Goal: Information Seeking & Learning: Learn about a topic

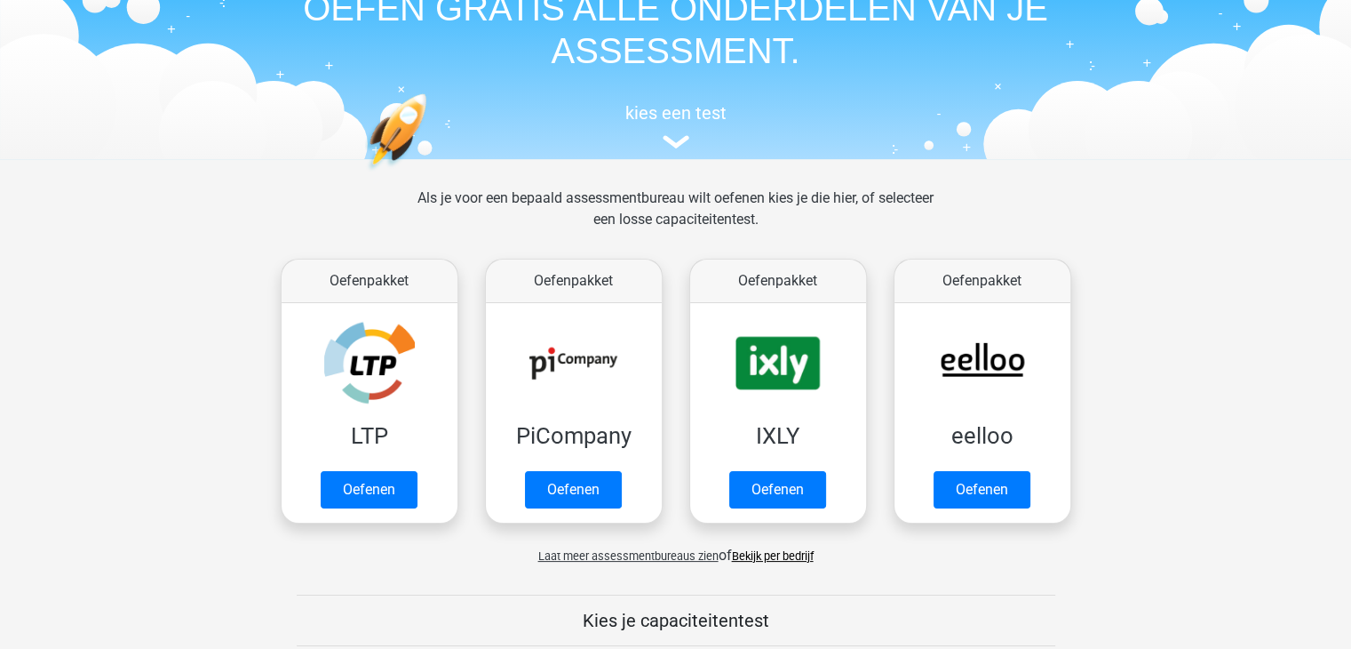
scroll to position [178, 0]
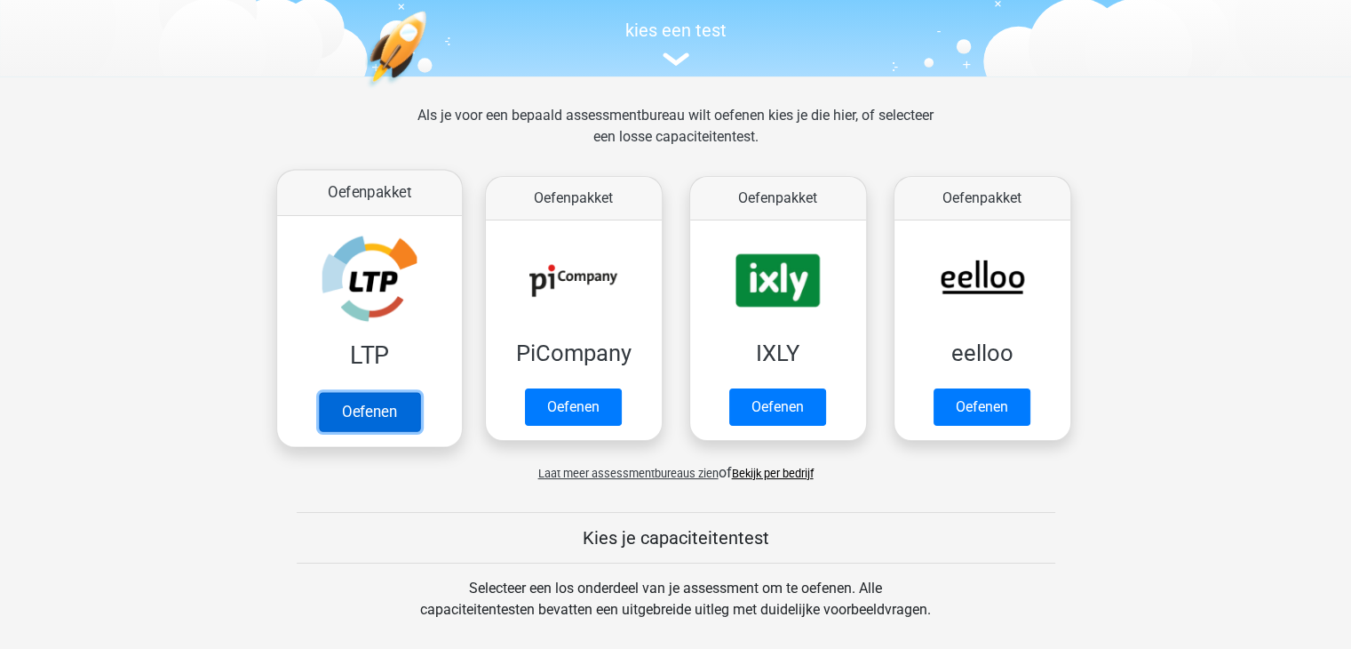
click at [380, 406] on link "Oefenen" at bounding box center [368, 411] width 101 height 39
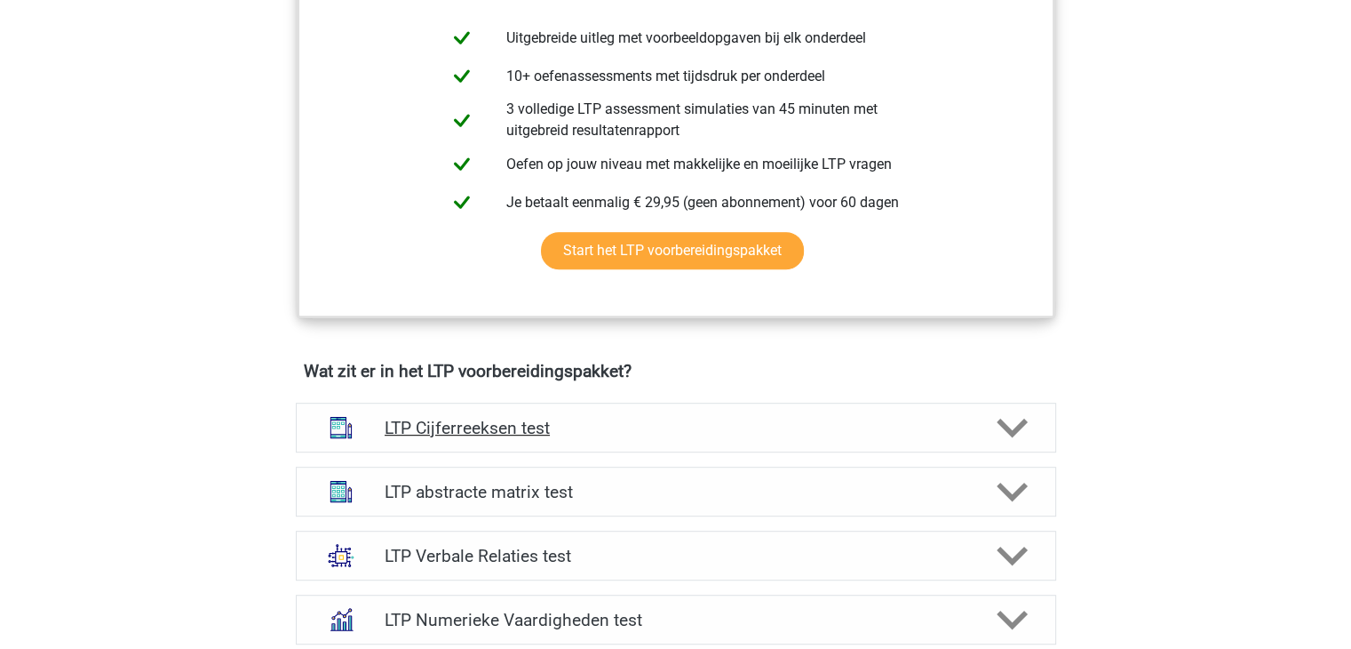
scroll to position [1244, 0]
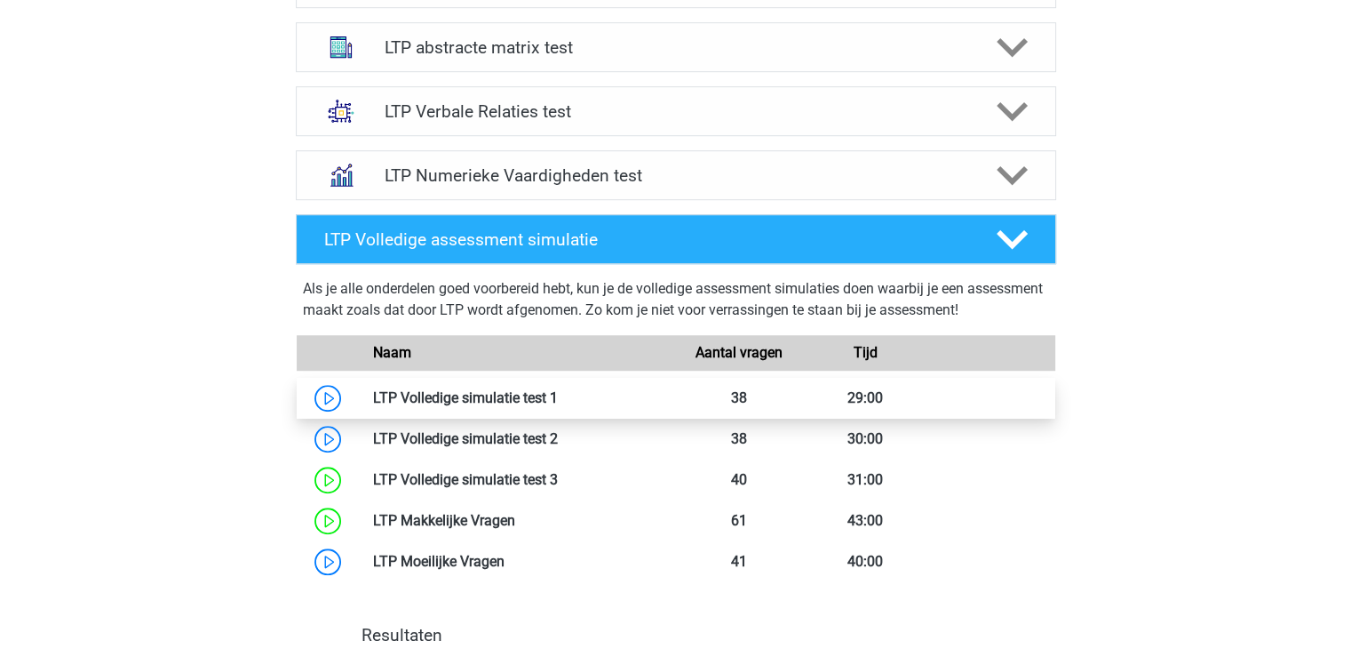
click at [558, 394] on link at bounding box center [558, 397] width 0 height 17
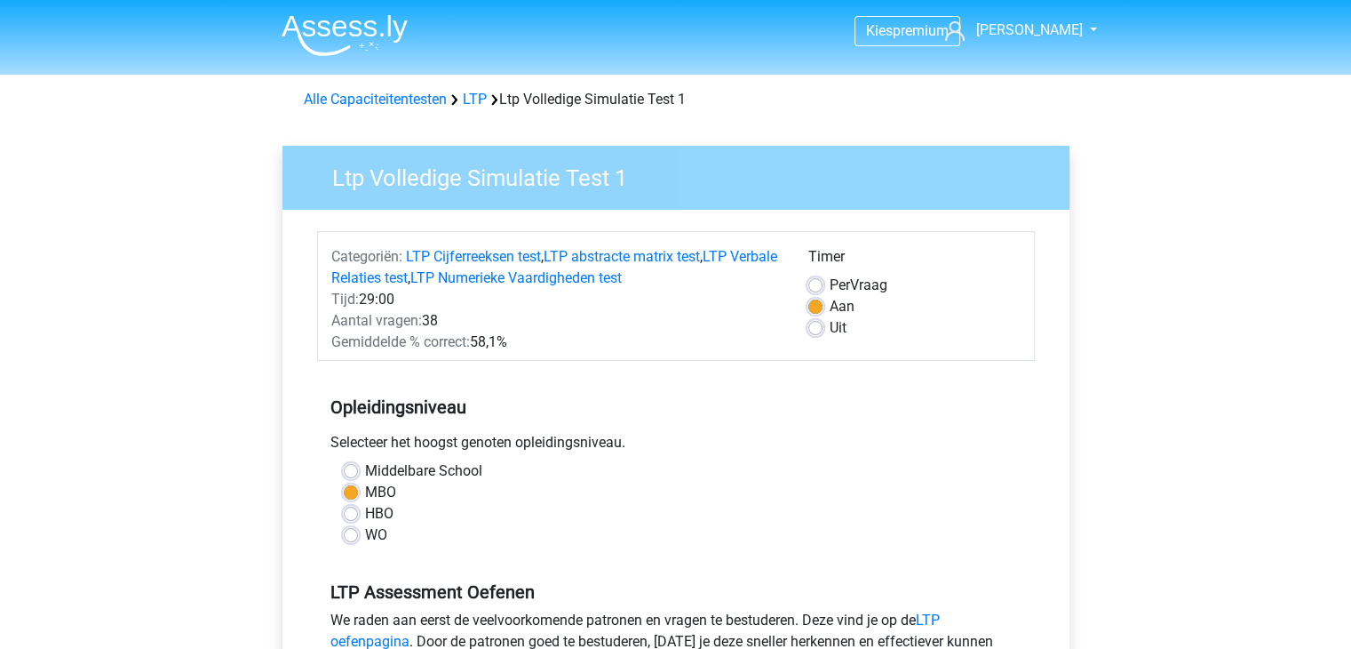
scroll to position [267, 0]
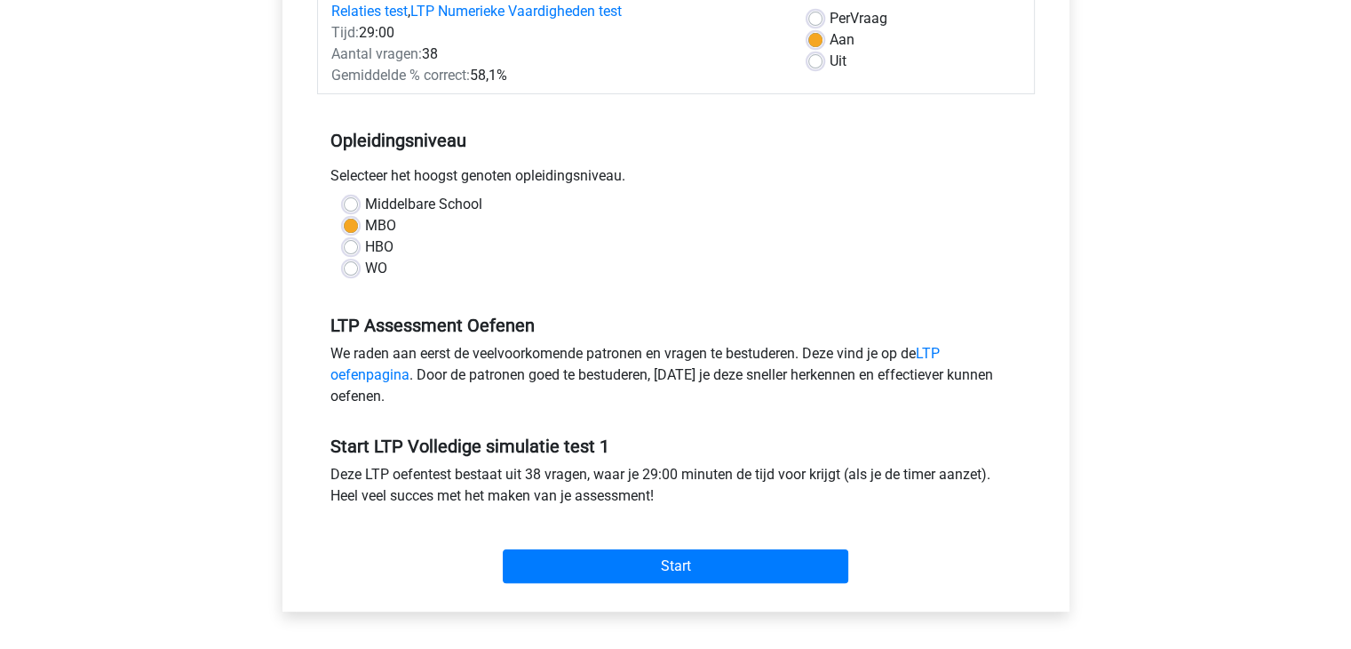
click at [358, 256] on div "HBO" at bounding box center [676, 246] width 665 height 21
click at [355, 254] on div "HBO" at bounding box center [676, 246] width 665 height 21
click at [365, 243] on label "HBO" at bounding box center [379, 246] width 28 height 21
click at [355, 243] on input "HBO" at bounding box center [351, 245] width 14 height 18
radio input "true"
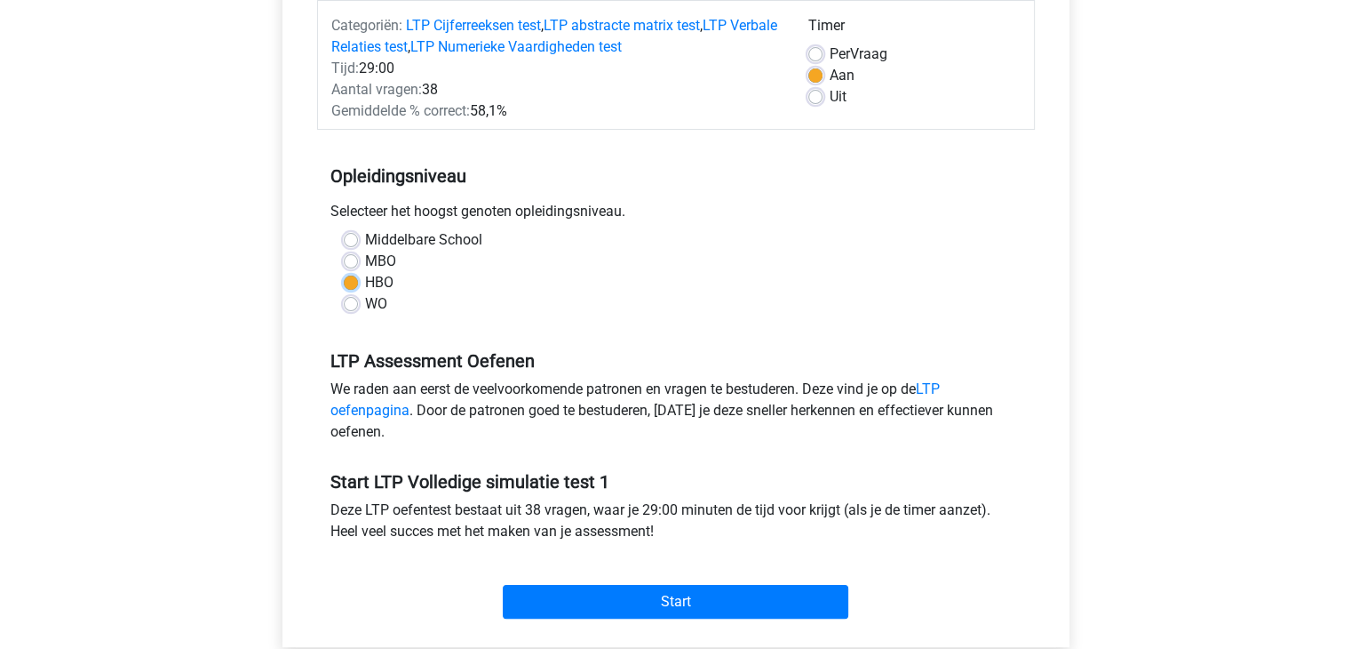
scroll to position [444, 0]
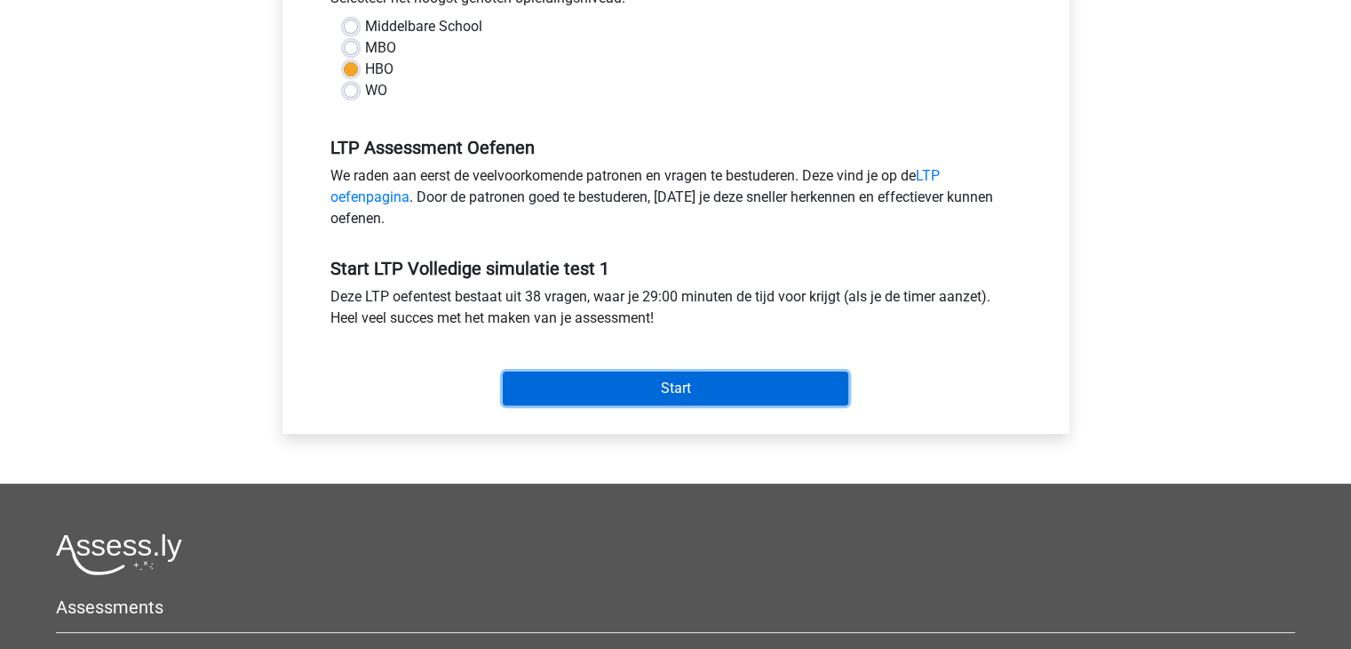
click at [612, 381] on input "Start" at bounding box center [676, 388] width 346 height 34
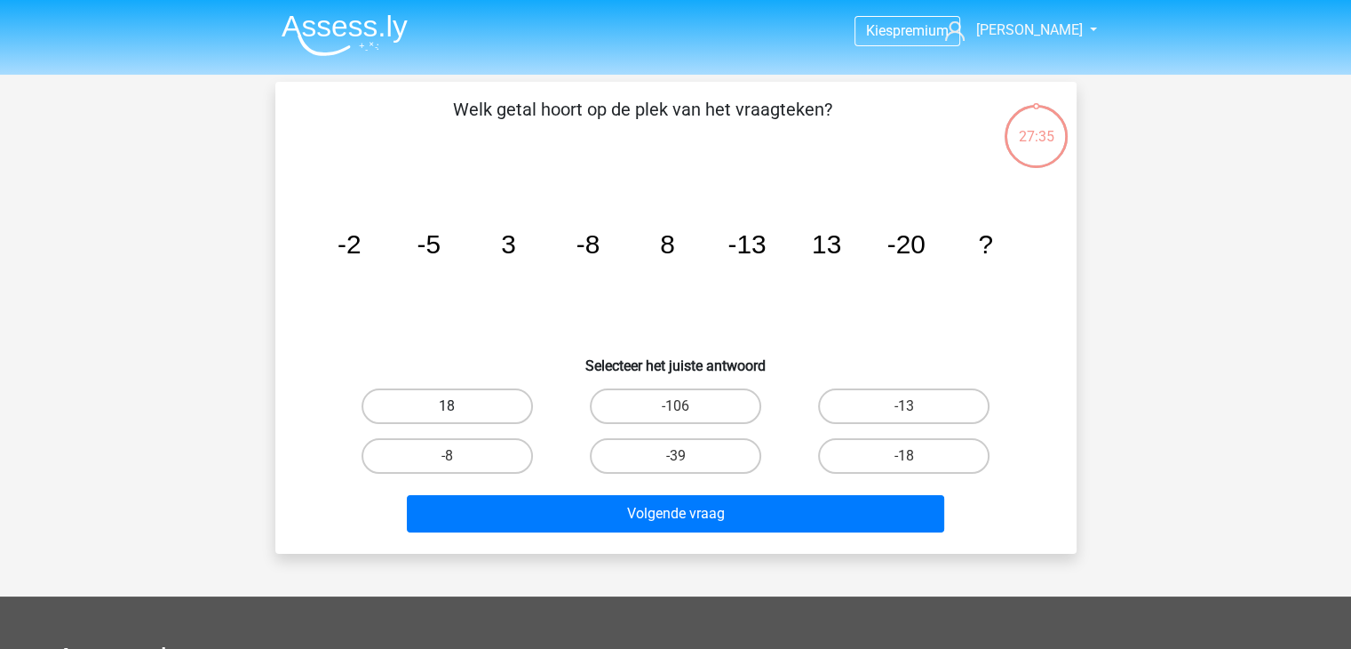
click at [462, 399] on label "18" at bounding box center [447, 406] width 171 height 36
click at [458, 406] on input "18" at bounding box center [453, 412] width 12 height 12
radio input "true"
click at [638, 545] on div "Welk getal hoort op de plek van het vraagteken? image/svg+xml -2 -5 3 -8 8 -13 …" at bounding box center [675, 318] width 801 height 472
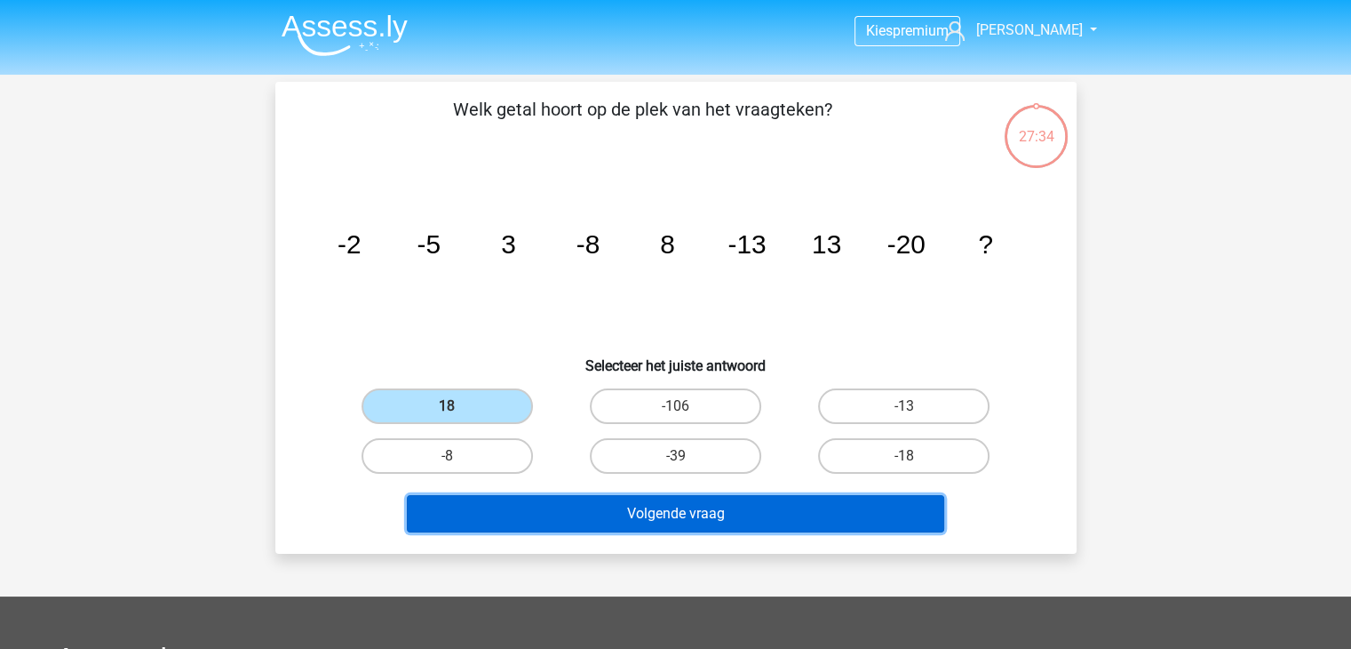
click at [652, 524] on button "Volgende vraag" at bounding box center [676, 513] width 538 height 37
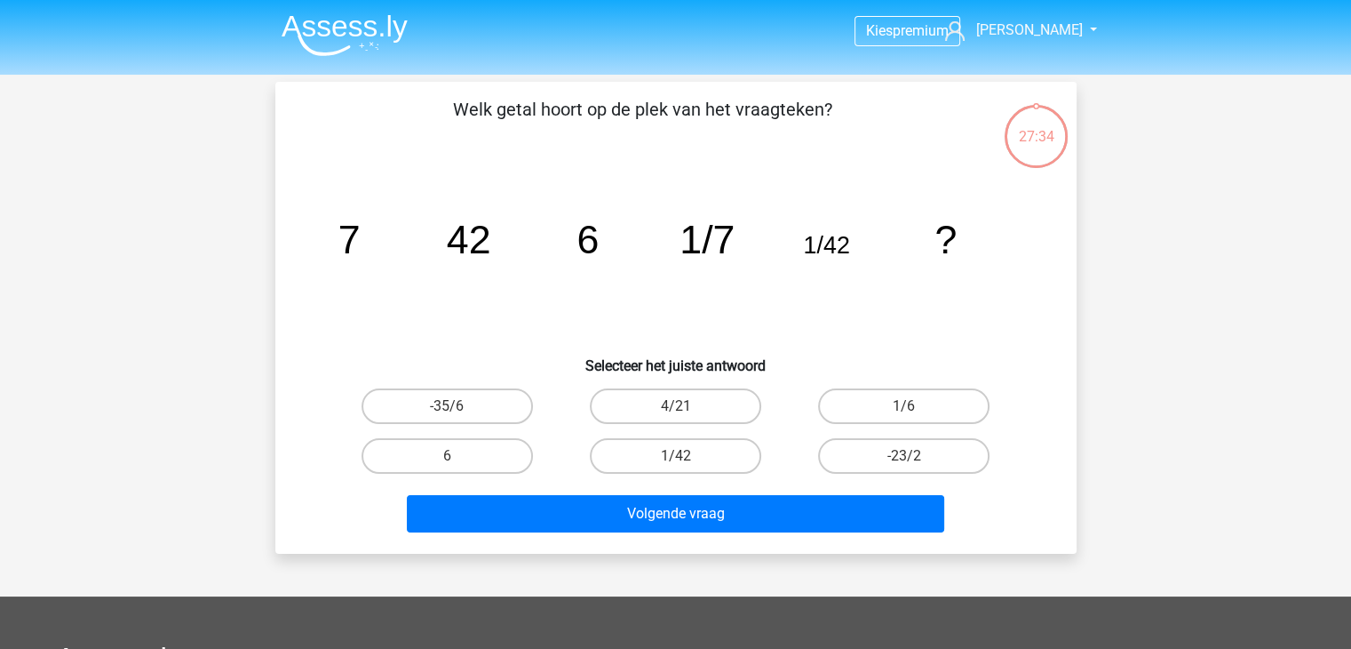
scroll to position [82, 0]
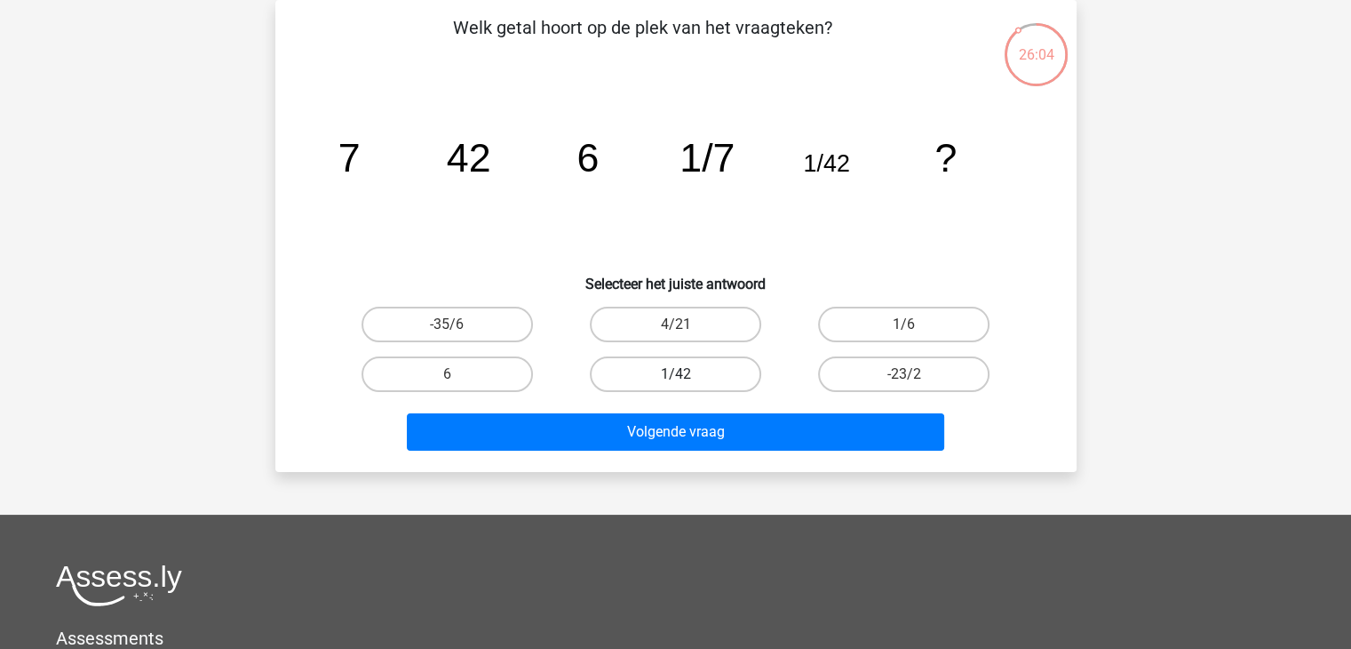
click at [706, 381] on label "1/42" at bounding box center [675, 374] width 171 height 36
click at [687, 381] on input "1/42" at bounding box center [681, 380] width 12 height 12
radio input "true"
click at [691, 307] on label "4/21" at bounding box center [675, 325] width 171 height 36
click at [687, 324] on input "4/21" at bounding box center [681, 330] width 12 height 12
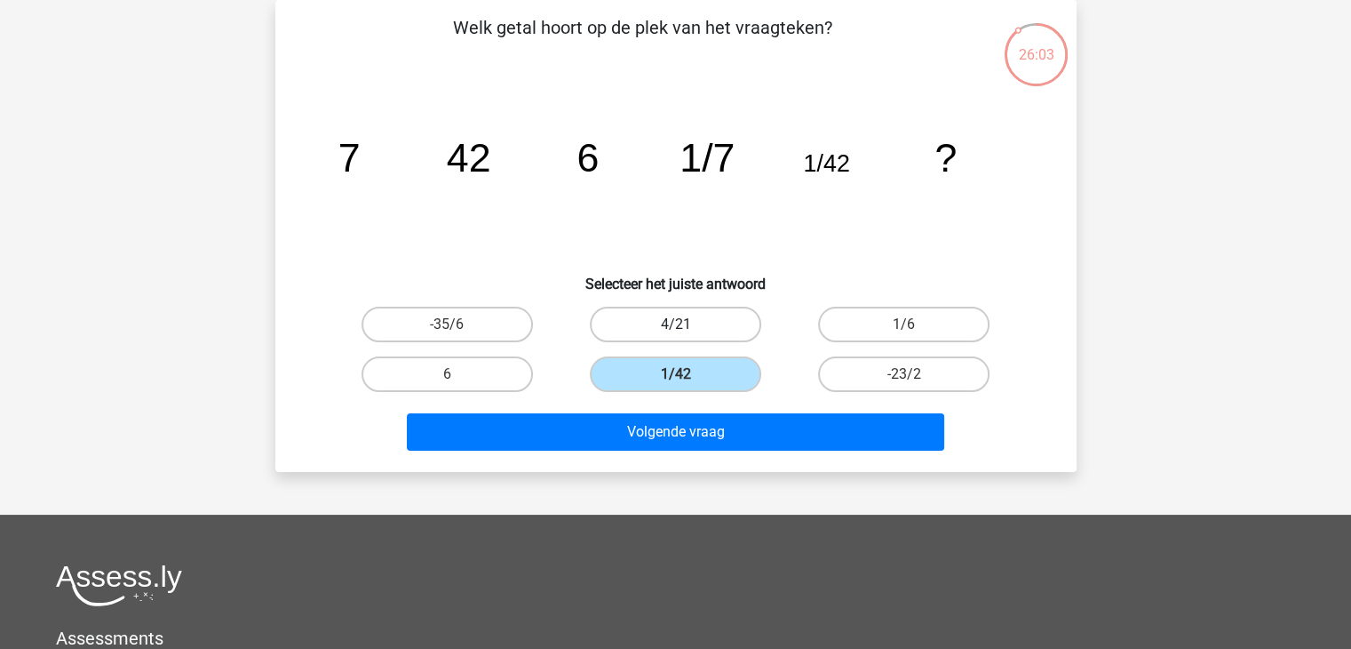
radio input "true"
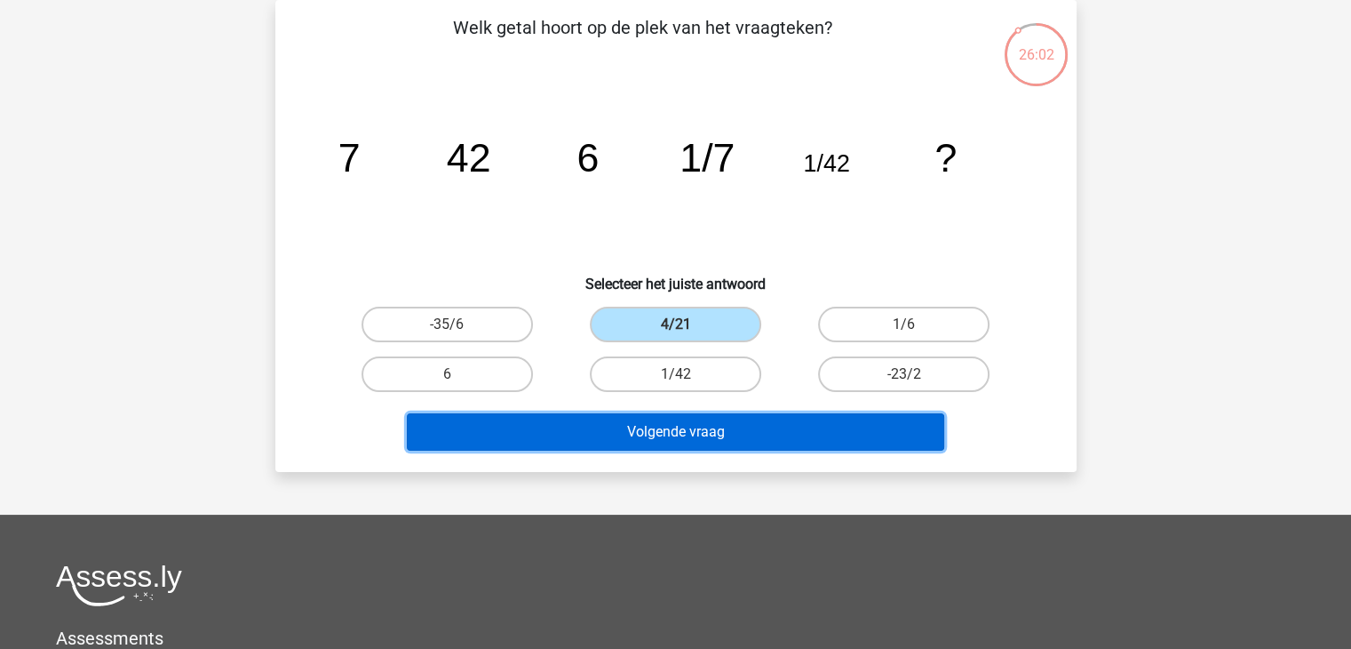
click at [689, 423] on button "Volgende vraag" at bounding box center [676, 431] width 538 height 37
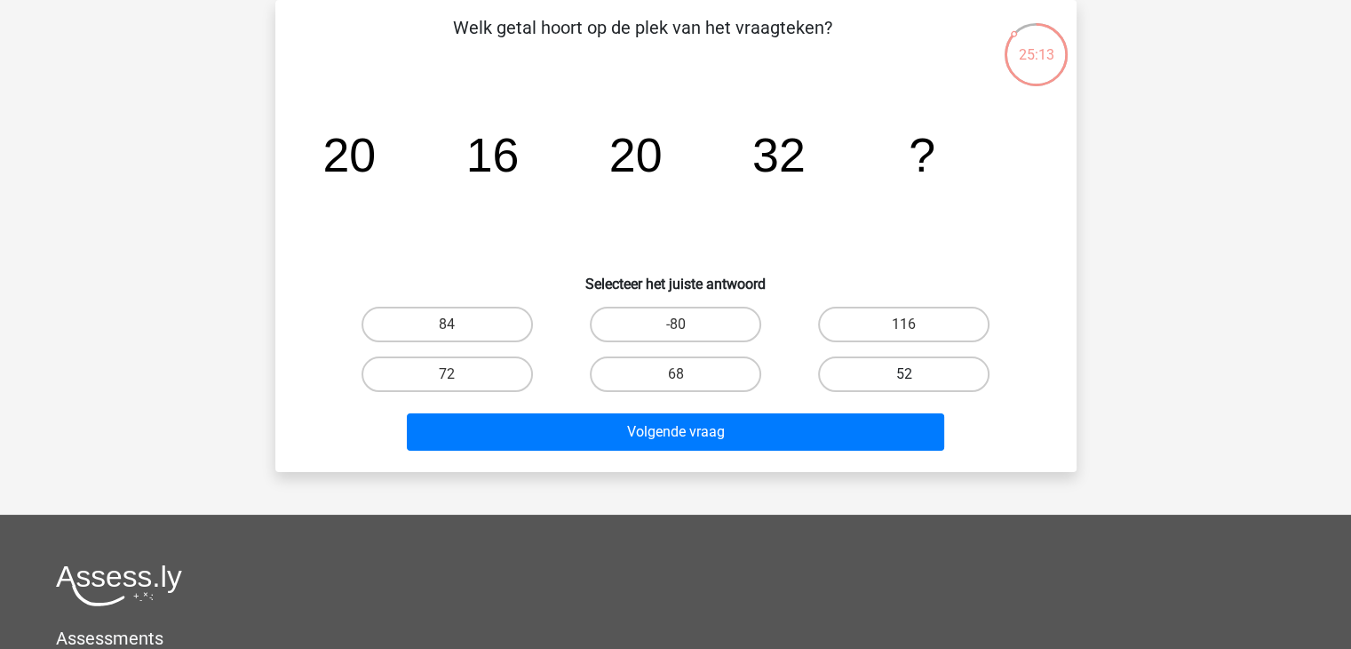
click at [924, 377] on label "52" at bounding box center [903, 374] width 171 height 36
click at [916, 377] on input "52" at bounding box center [910, 380] width 12 height 12
radio input "true"
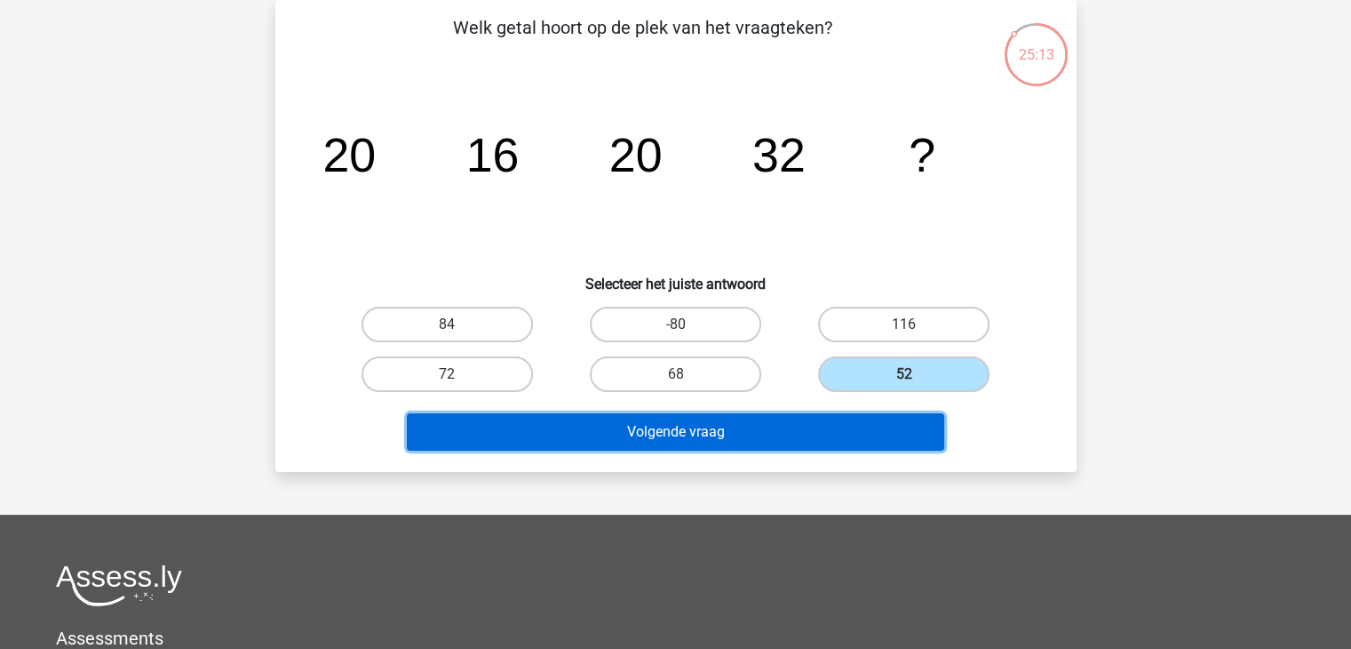
click at [856, 438] on button "Volgende vraag" at bounding box center [676, 431] width 538 height 37
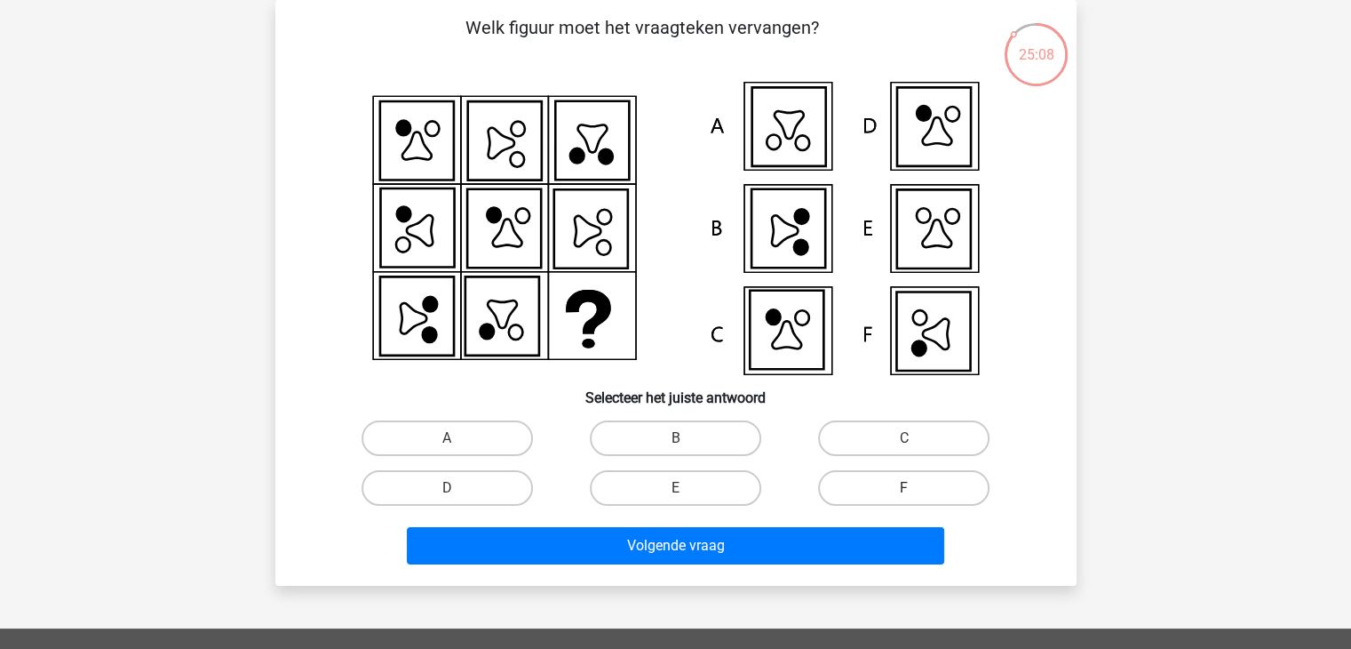
click at [882, 484] on label "F" at bounding box center [903, 488] width 171 height 36
click at [904, 488] on input "F" at bounding box center [910, 494] width 12 height 12
radio input "true"
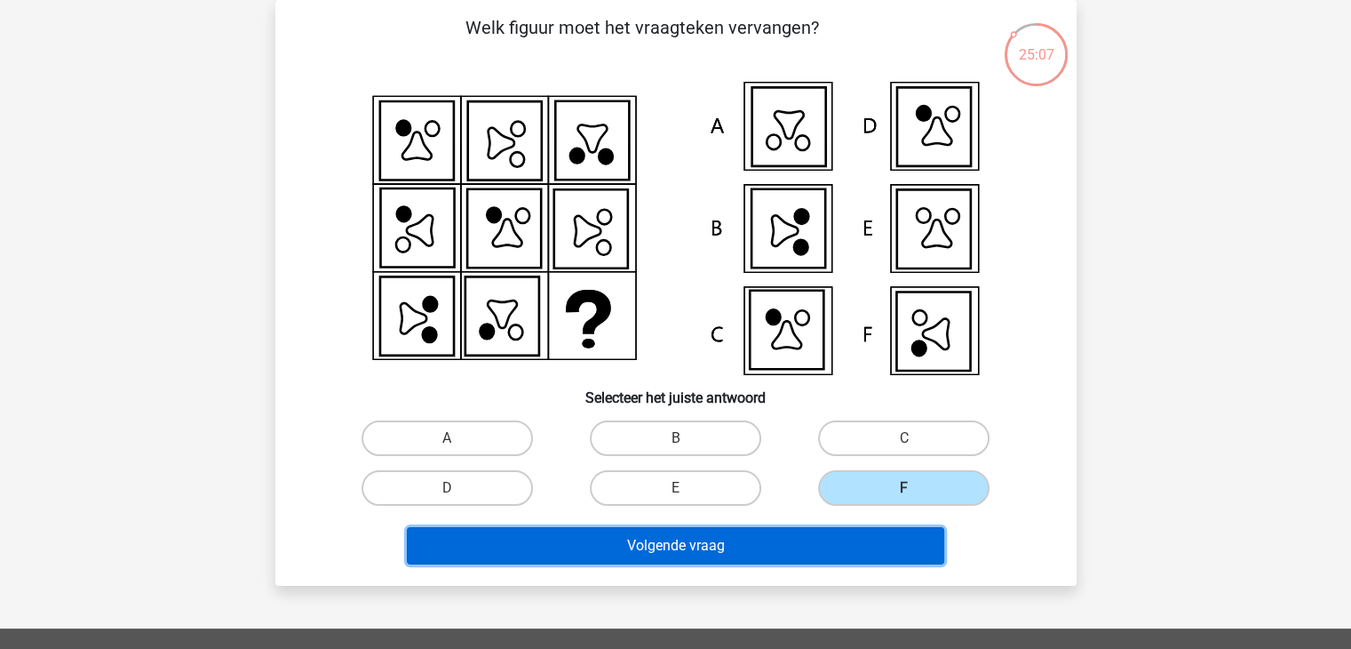
click at [848, 543] on button "Volgende vraag" at bounding box center [676, 545] width 538 height 37
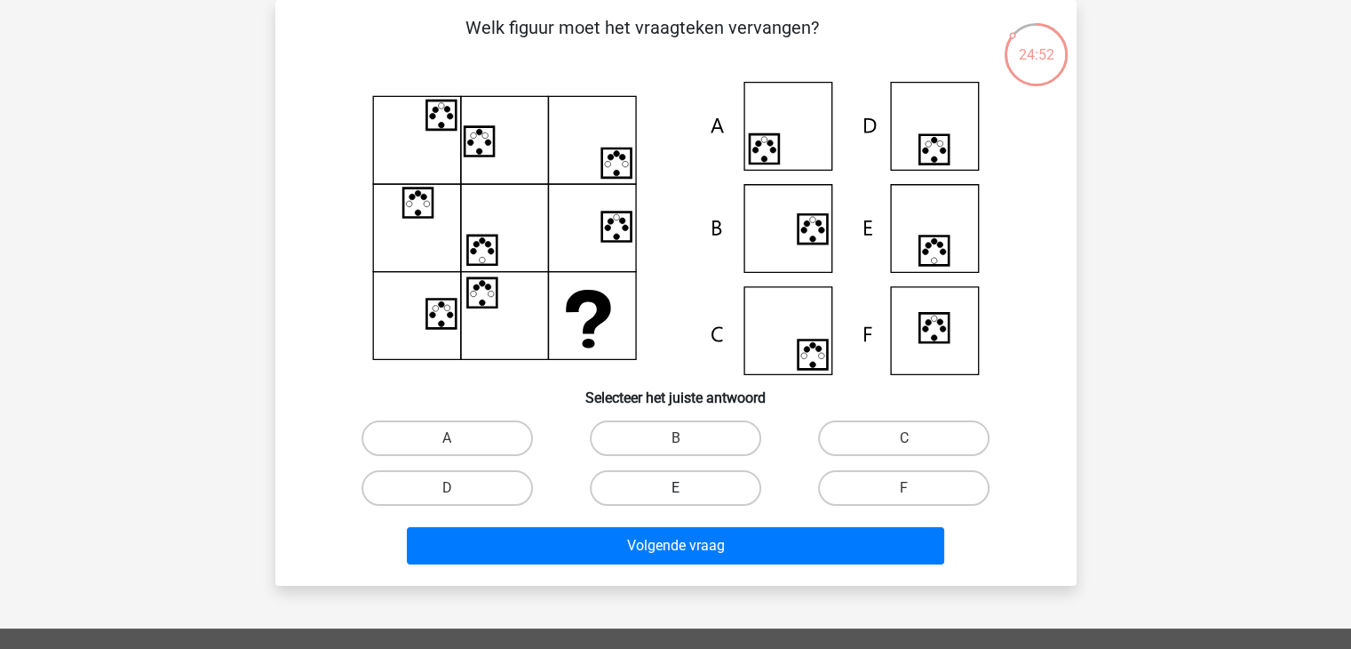
click at [689, 491] on label "E" at bounding box center [675, 488] width 171 height 36
click at [687, 491] on input "E" at bounding box center [681, 494] width 12 height 12
radio input "true"
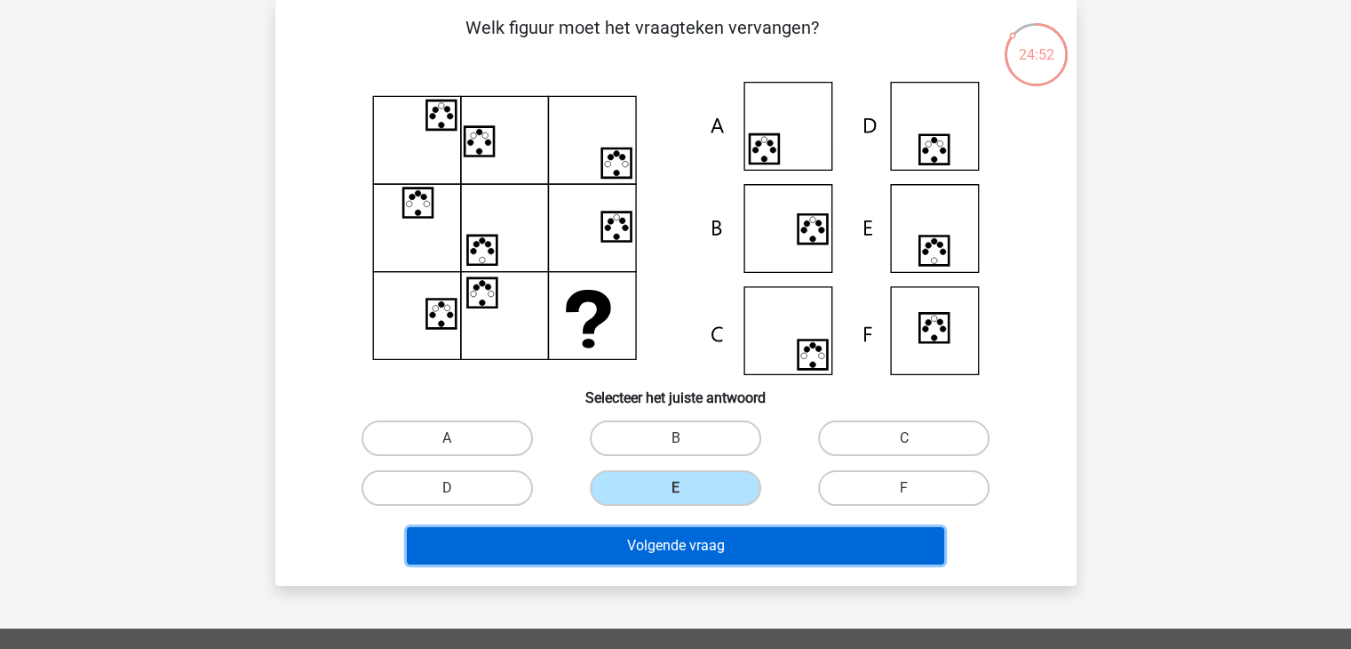
click at [690, 530] on button "Volgende vraag" at bounding box center [676, 545] width 538 height 37
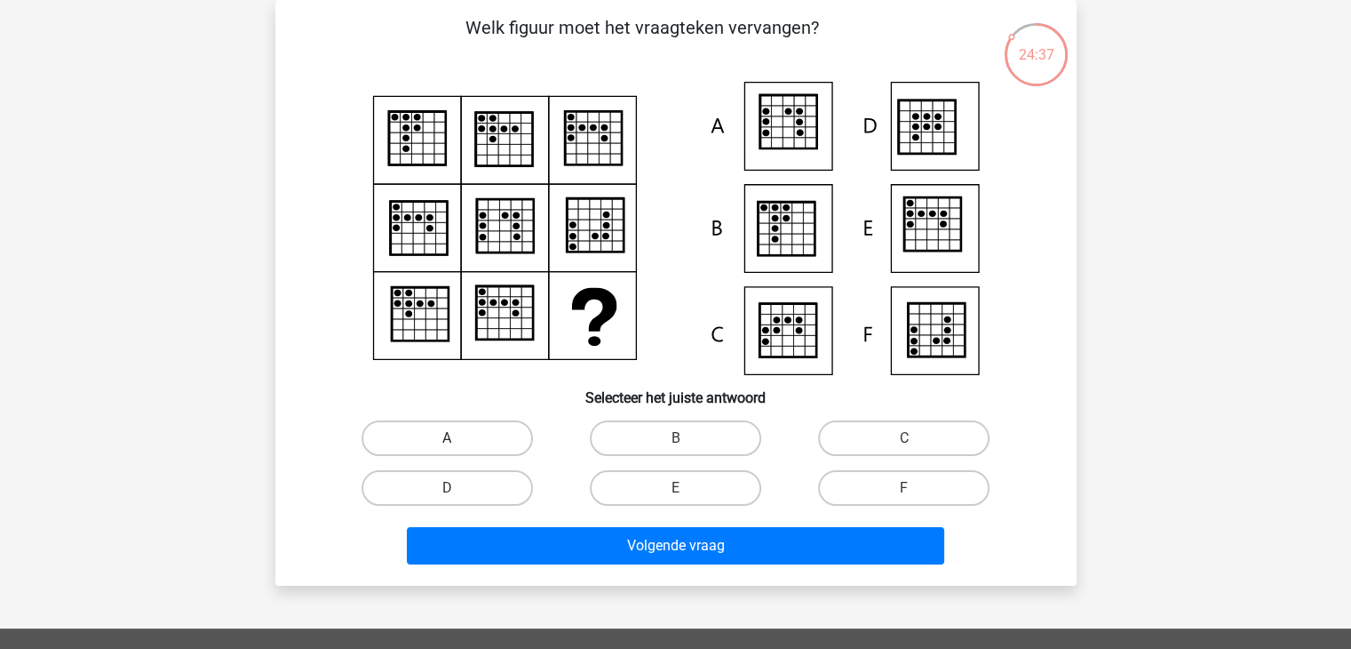
click at [477, 437] on label "A" at bounding box center [447, 438] width 171 height 36
click at [458, 438] on input "A" at bounding box center [453, 444] width 12 height 12
radio input "true"
click at [657, 587] on div "Kies premium [PERSON_NAME] [EMAIL_ADDRESS][DOMAIN_NAME]" at bounding box center [675, 507] width 1351 height 1179
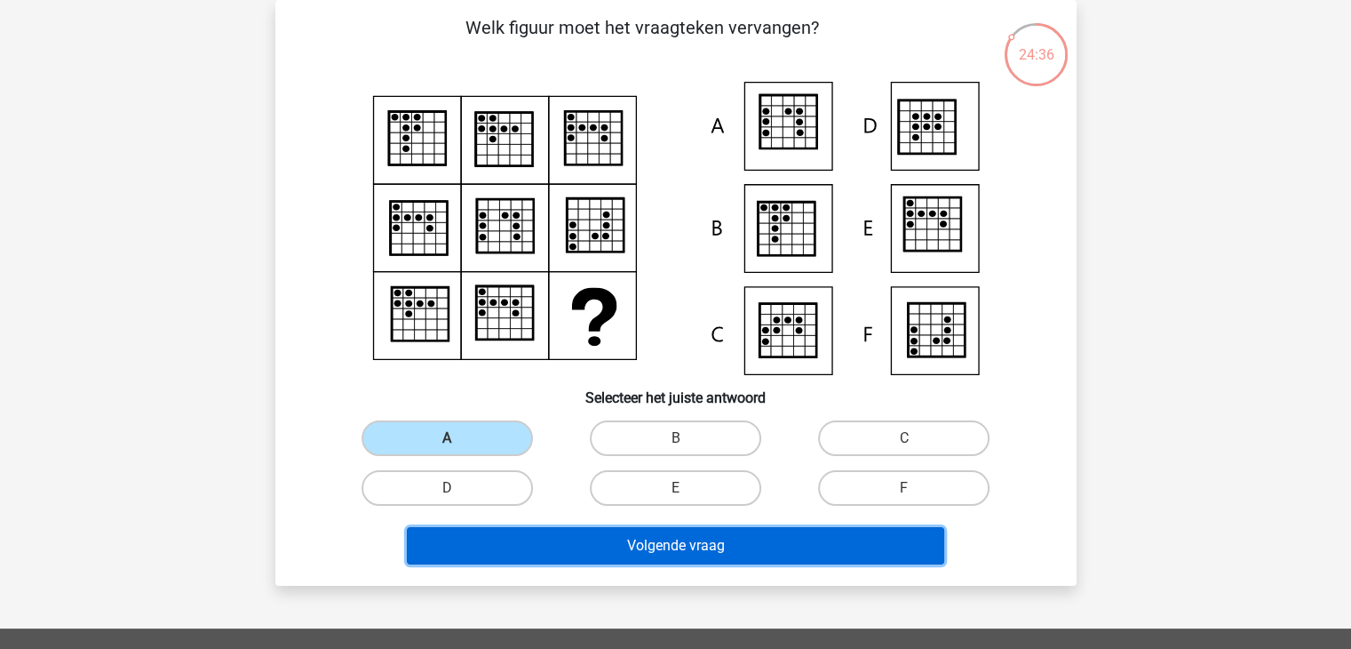
click at [682, 539] on button "Volgende vraag" at bounding box center [676, 545] width 538 height 37
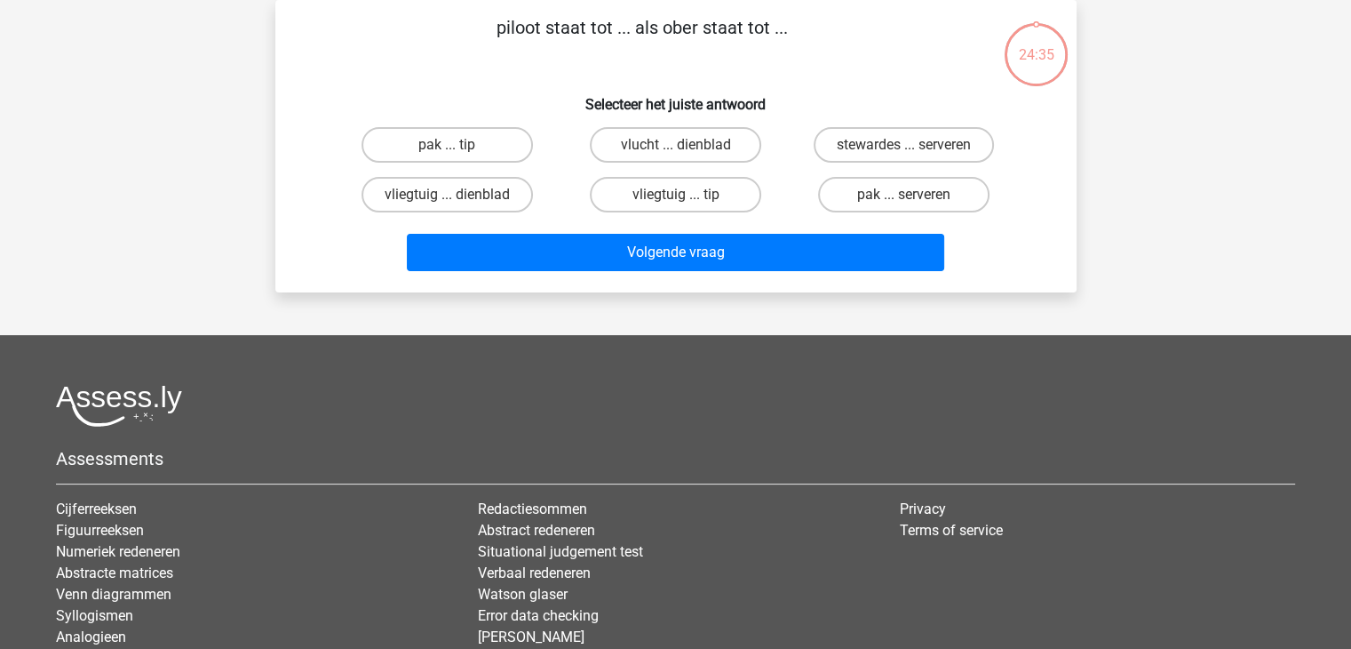
scroll to position [0, 0]
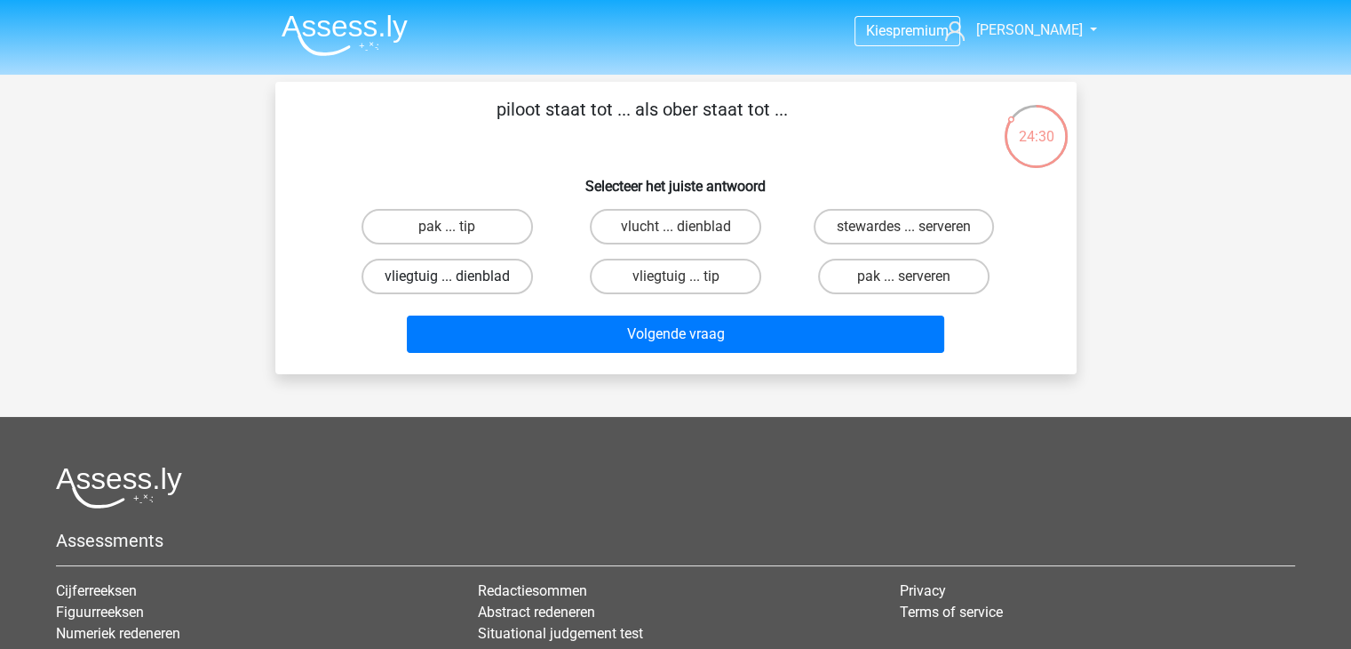
click at [478, 281] on label "vliegtuig ... dienblad" at bounding box center [447, 277] width 171 height 36
click at [458, 281] on input "vliegtuig ... dienblad" at bounding box center [453, 282] width 12 height 12
radio input "true"
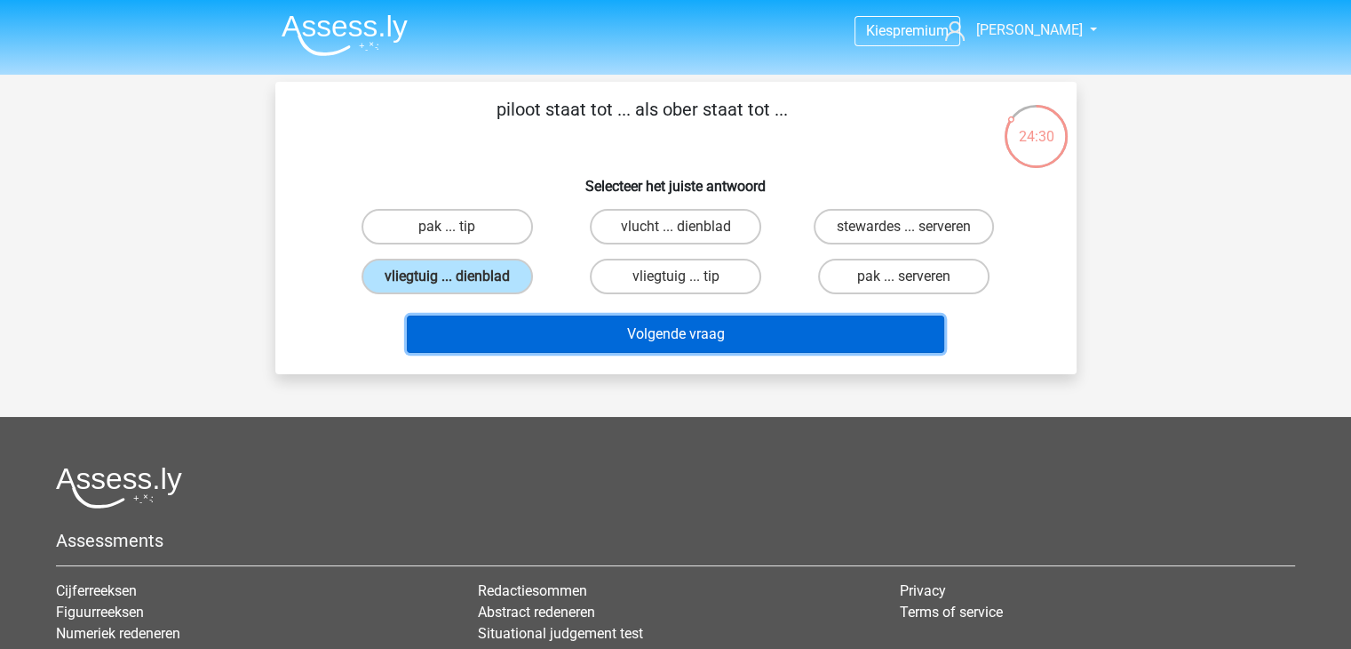
click at [654, 331] on button "Volgende vraag" at bounding box center [676, 333] width 538 height 37
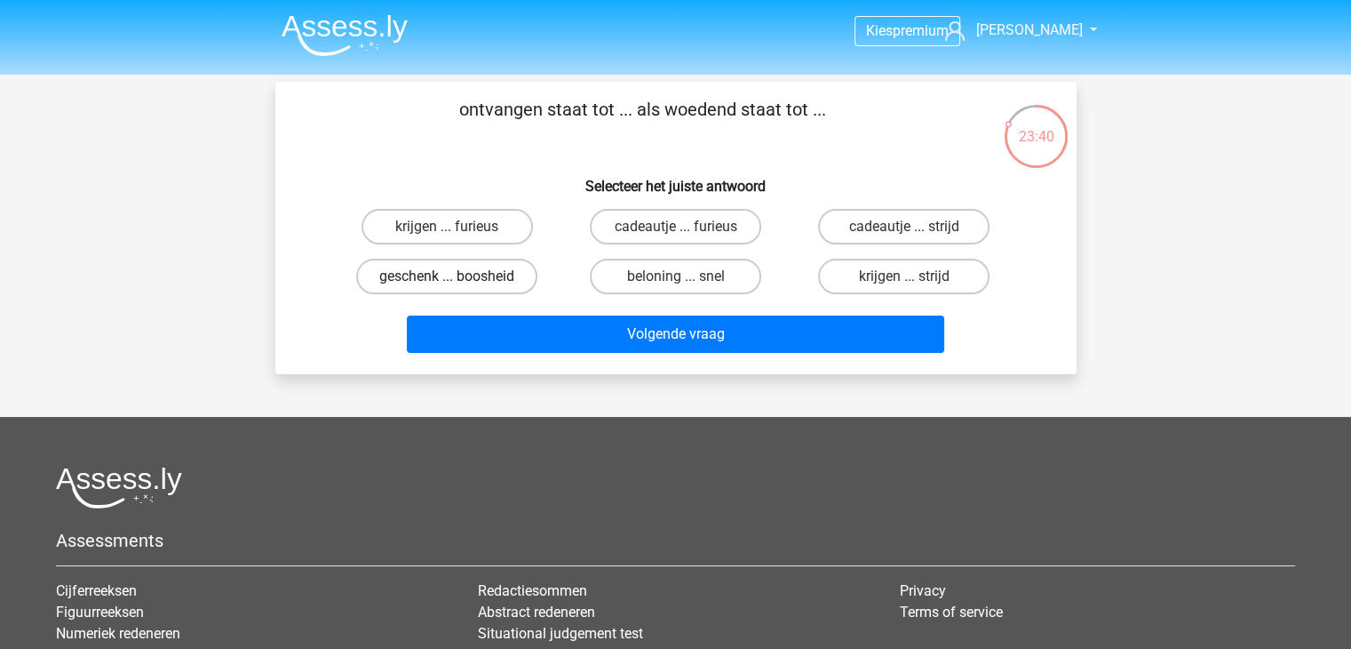
click at [500, 280] on label "geschenk ... boosheid" at bounding box center [446, 277] width 181 height 36
click at [458, 280] on input "geschenk ... boosheid" at bounding box center [453, 282] width 12 height 12
radio input "true"
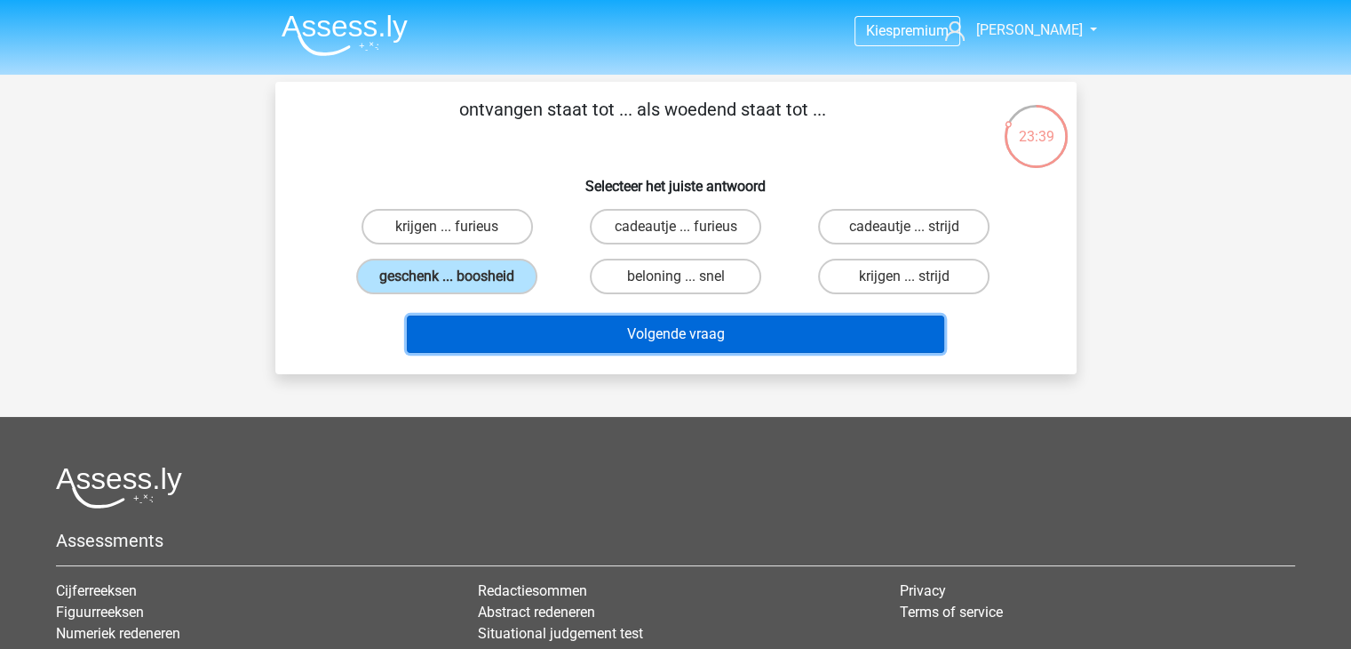
click at [673, 335] on button "Volgende vraag" at bounding box center [676, 333] width 538 height 37
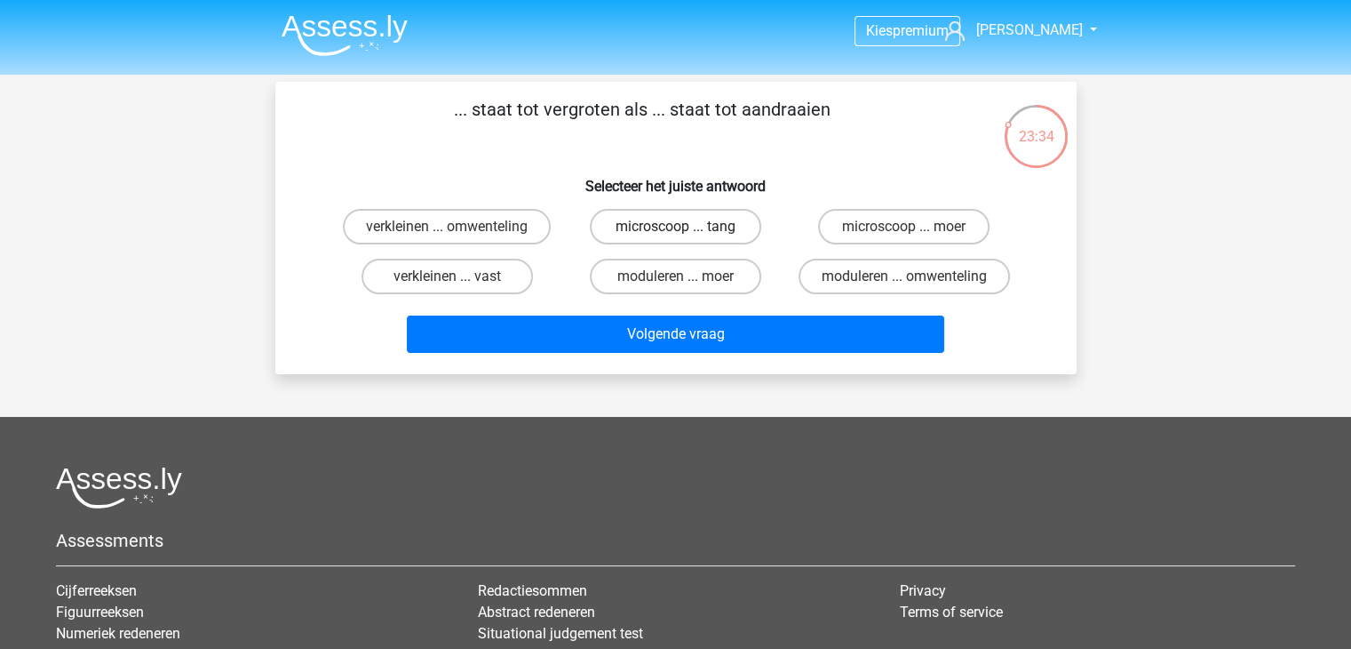
click at [679, 219] on label "microscoop ... tang" at bounding box center [675, 227] width 171 height 36
click at [679, 227] on input "microscoop ... tang" at bounding box center [681, 233] width 12 height 12
radio input "true"
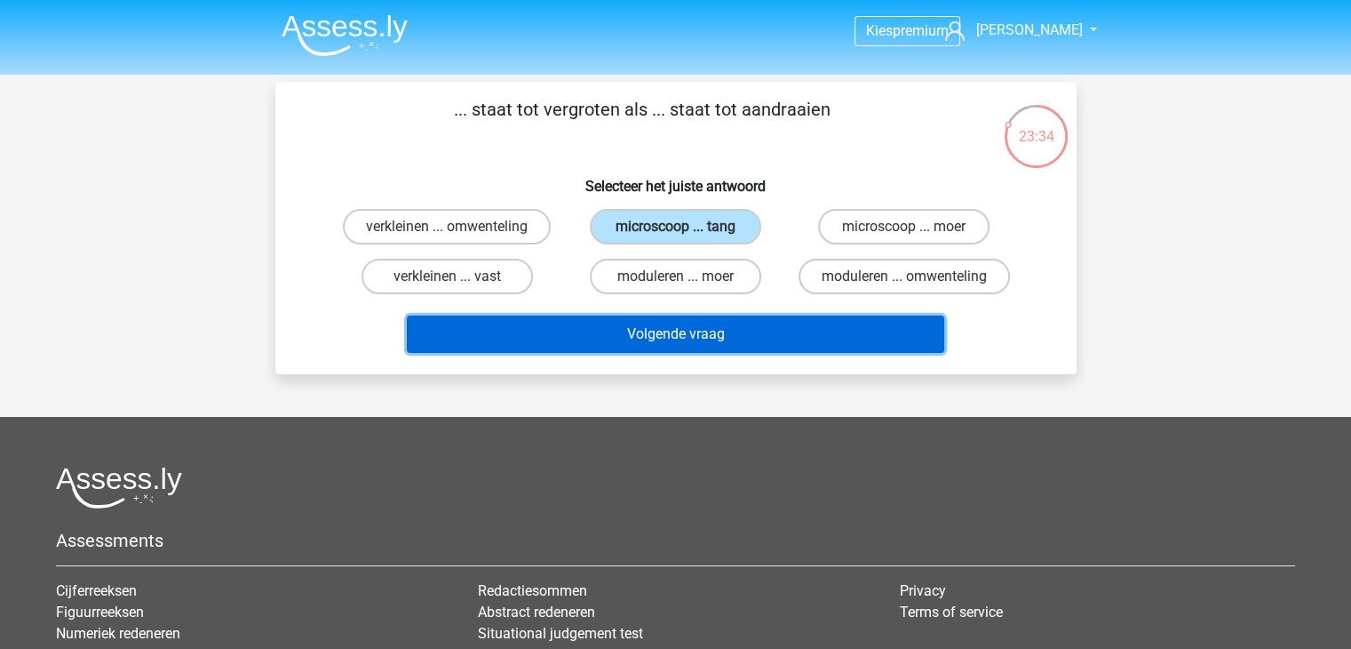
click at [697, 341] on button "Volgende vraag" at bounding box center [676, 333] width 538 height 37
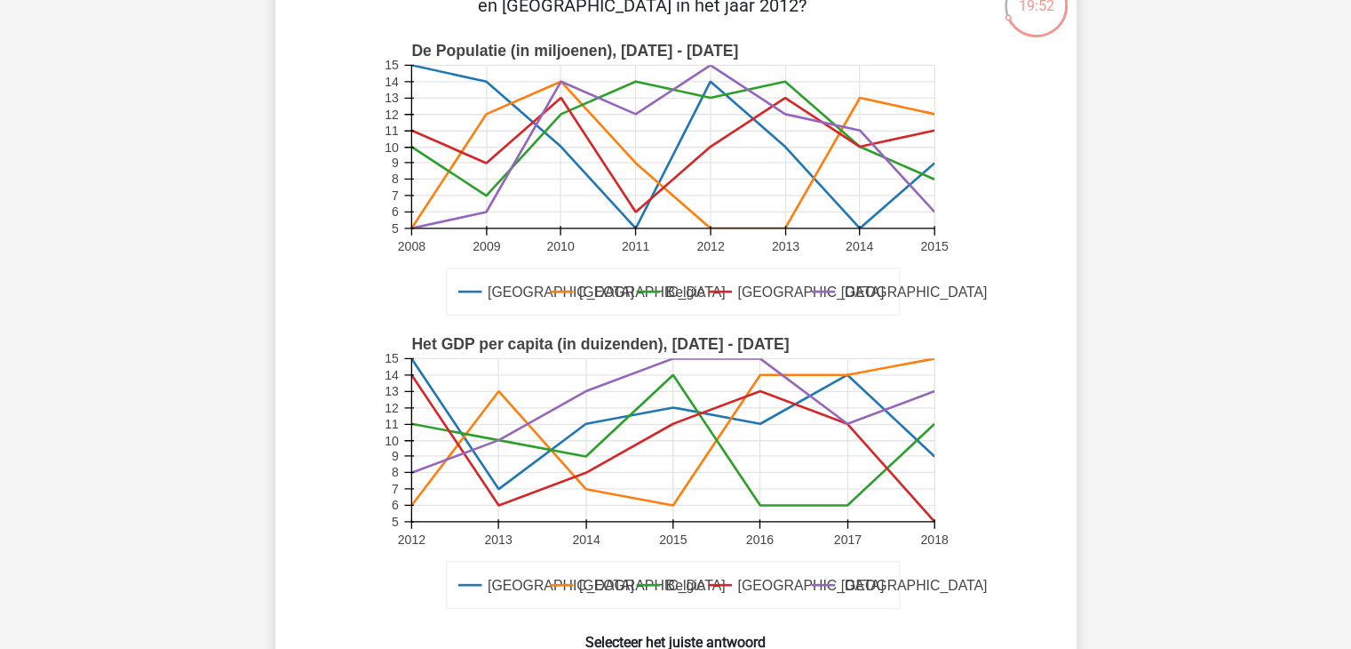
scroll to position [533, 0]
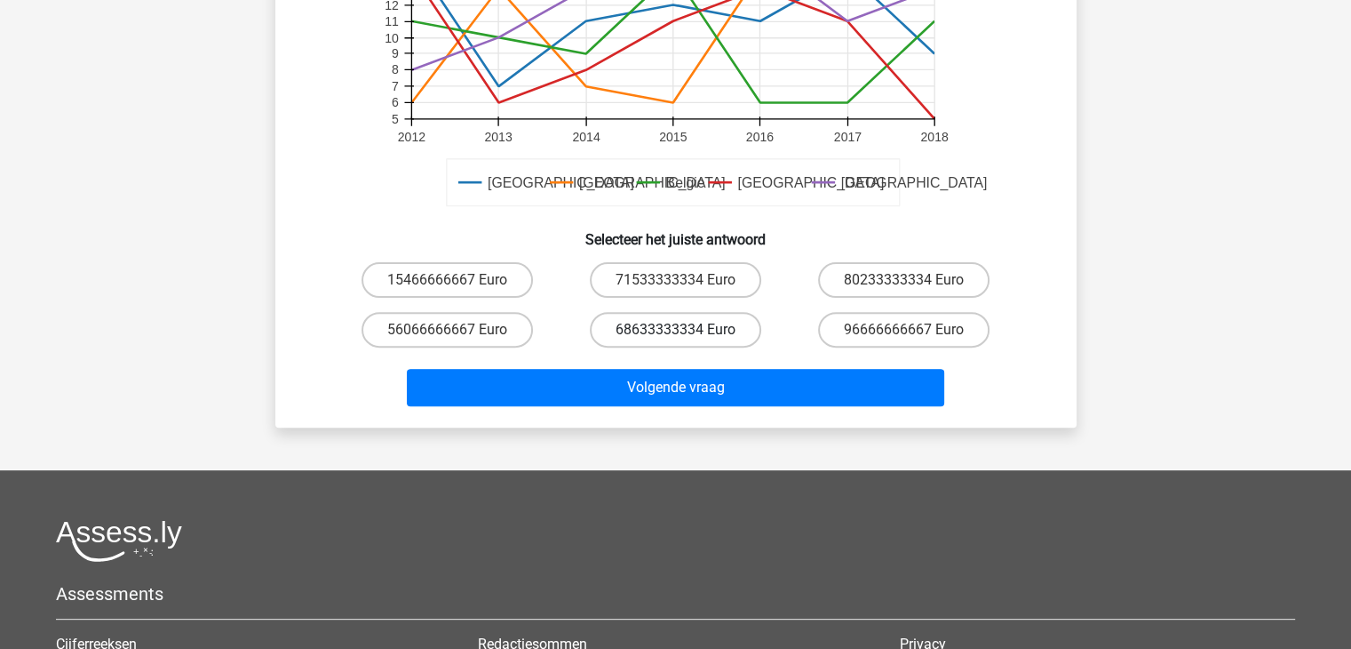
click at [689, 321] on label "68633333334 Euro" at bounding box center [675, 330] width 171 height 36
click at [687, 330] on input "68633333334 Euro" at bounding box center [681, 336] width 12 height 12
radio input "true"
click at [710, 431] on div "Kies premium [PERSON_NAME] [EMAIL_ADDRESS][DOMAIN_NAME]" at bounding box center [675, 203] width 1351 height 1472
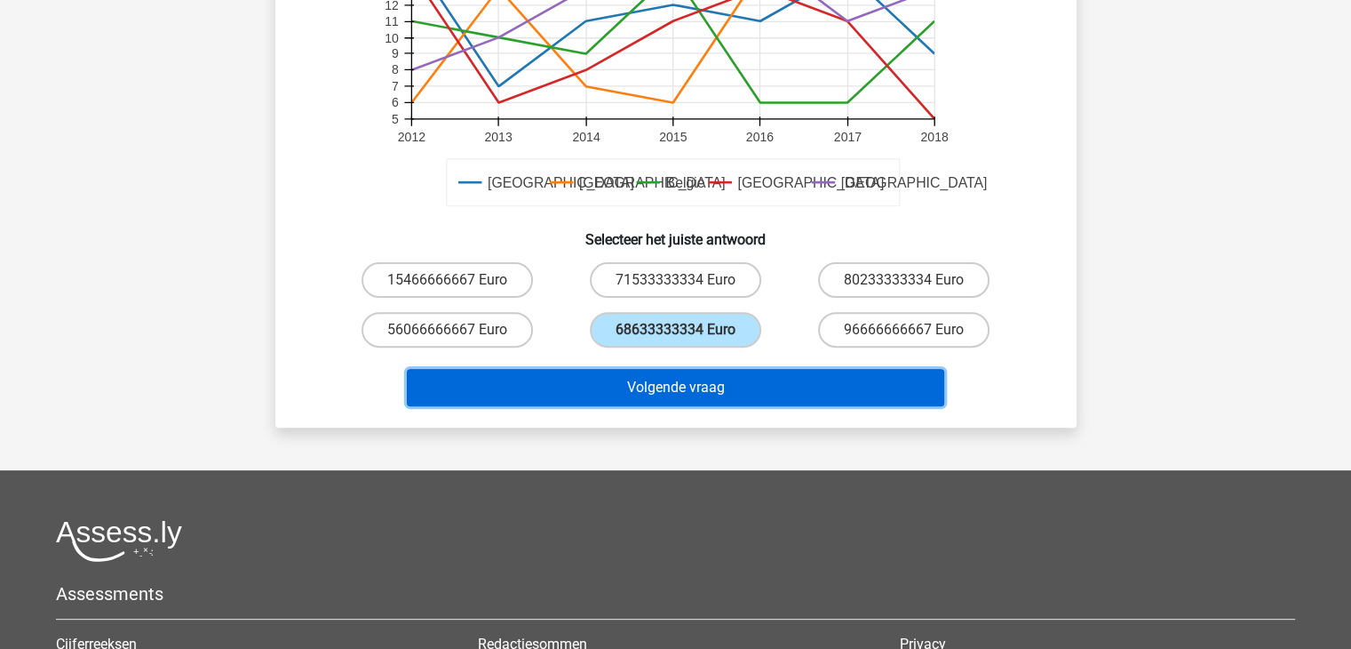
click at [721, 371] on button "Volgende vraag" at bounding box center [676, 387] width 538 height 37
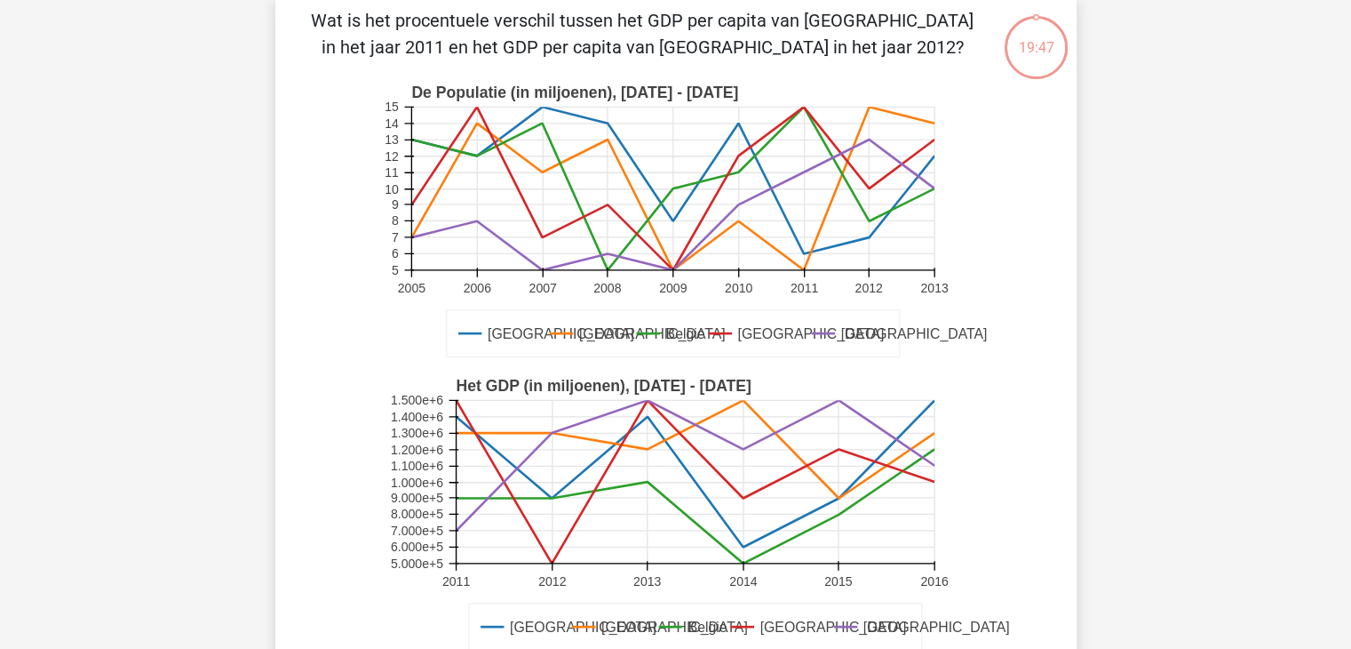
scroll to position [82, 0]
